Goal: Task Accomplishment & Management: Manage account settings

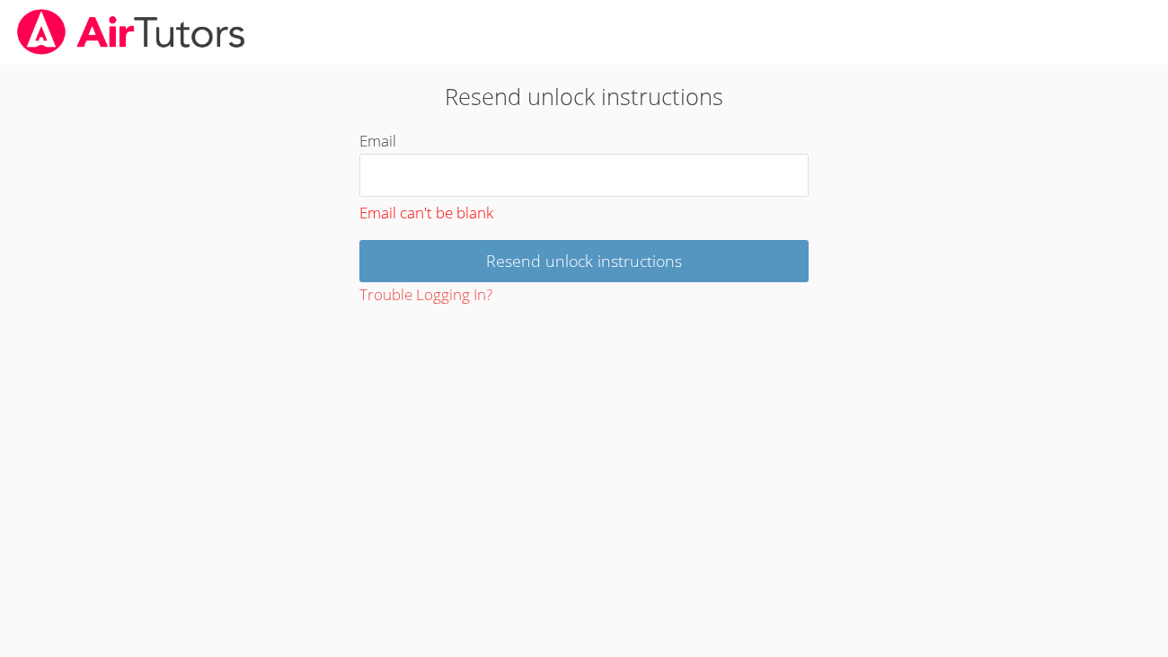
click at [32, 14] on img at bounding box center [131, 32] width 232 height 46
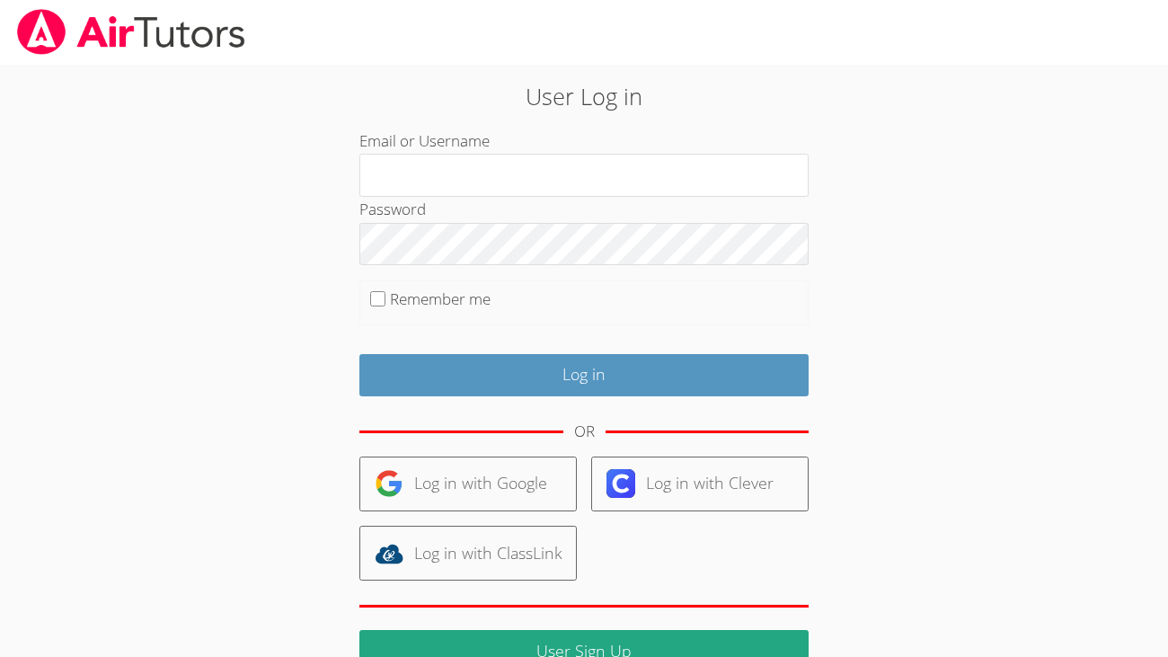
click at [107, 20] on img at bounding box center [131, 32] width 232 height 46
click at [116, 28] on img at bounding box center [131, 32] width 232 height 46
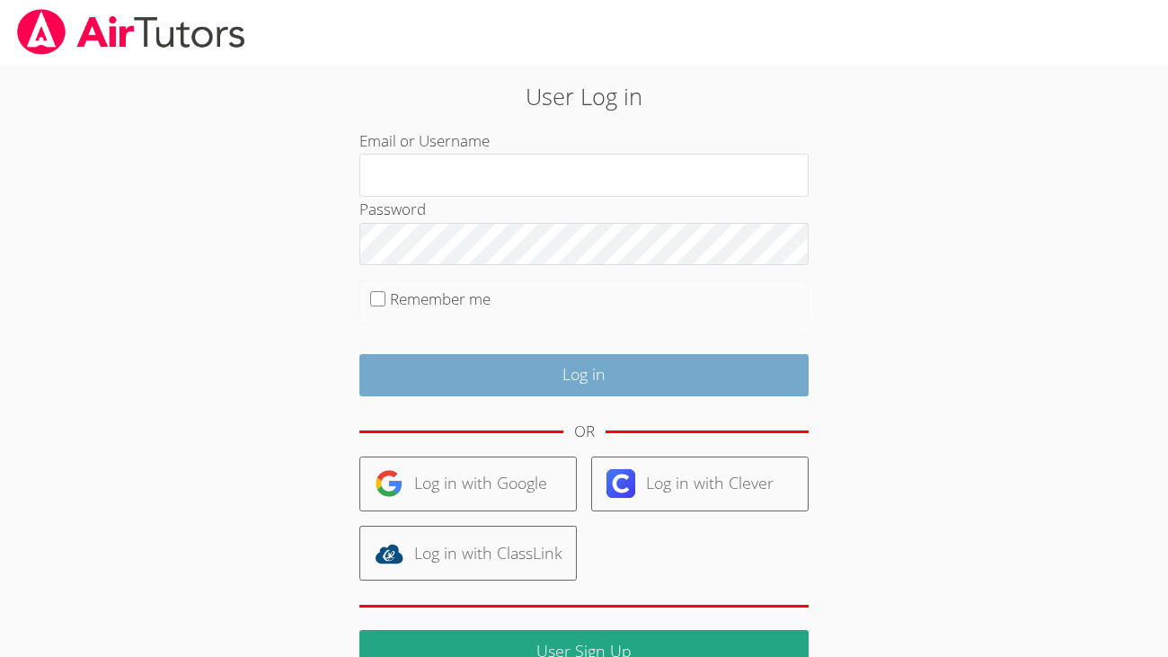
scroll to position [67, 0]
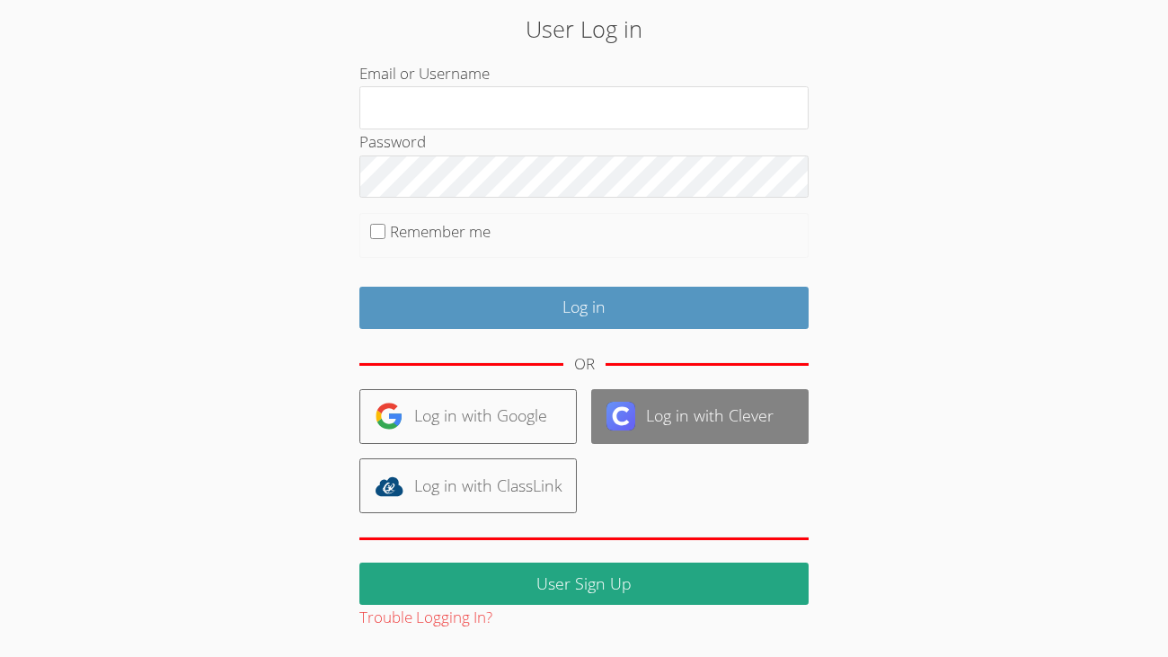
click at [683, 402] on link "Log in with Clever" at bounding box center [699, 416] width 217 height 55
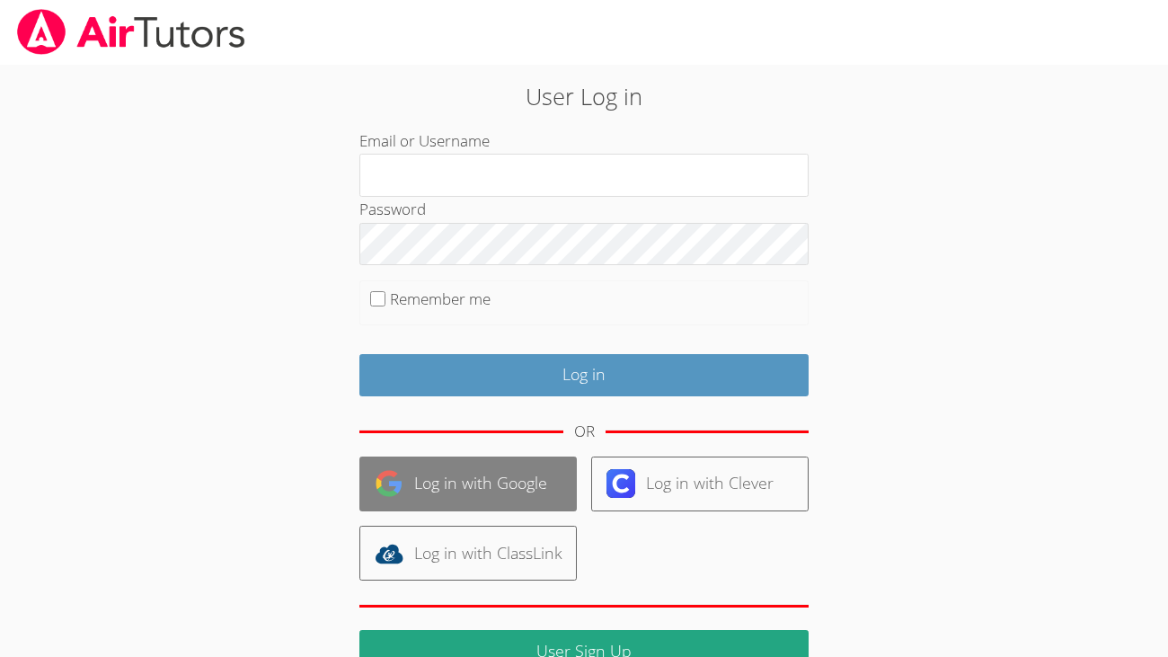
click at [535, 494] on link "Log in with Google" at bounding box center [467, 483] width 217 height 55
